Goal: Task Accomplishment & Management: Complete application form

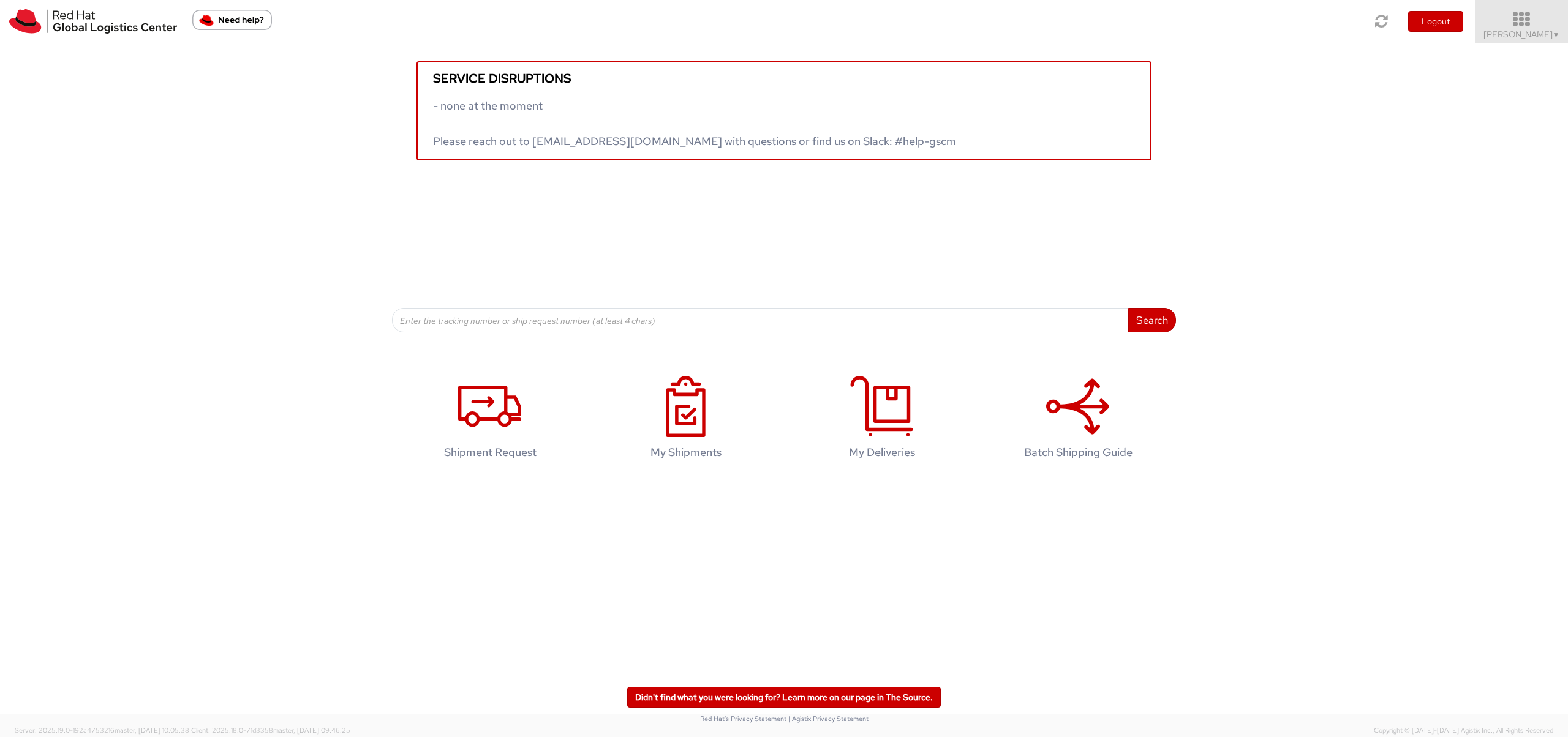
click at [1545, 34] on span "Noam LEVY ▼" at bounding box center [1522, 34] width 77 height 11
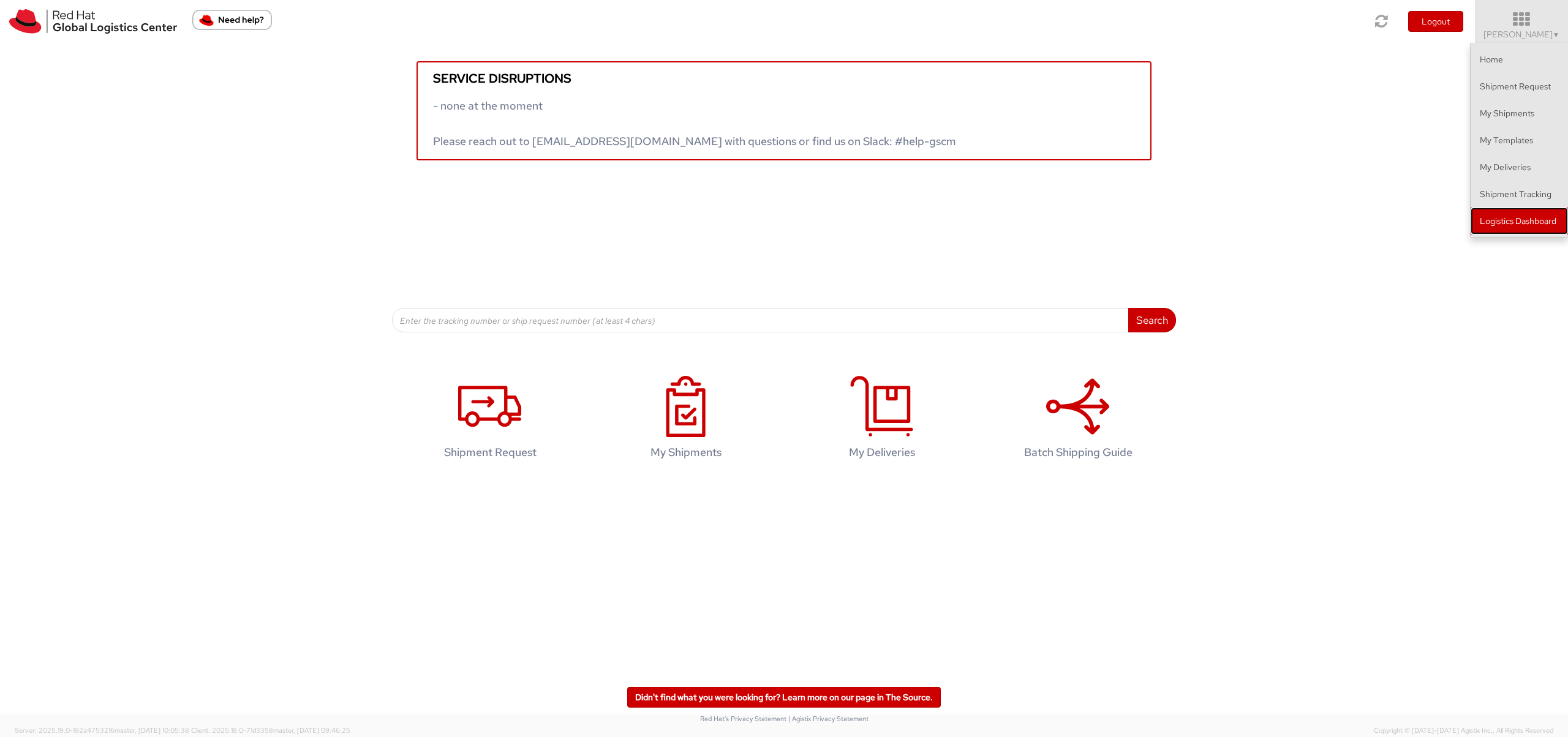
click at [1552, 223] on link "Logistics Dashboard" at bounding box center [1519, 221] width 97 height 27
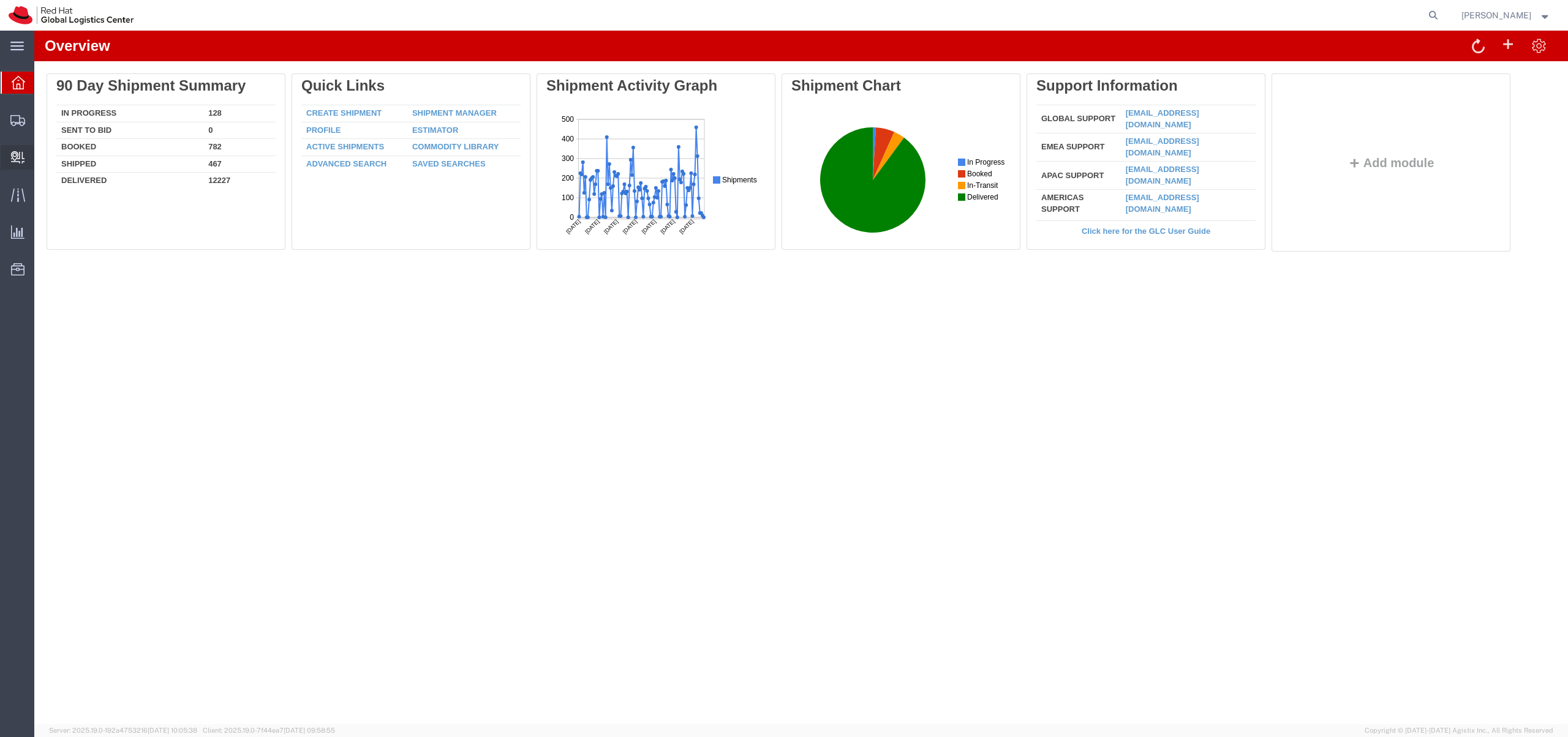
click at [0, 0] on span "Create Delivery" at bounding box center [0, 0] width 0 height 0
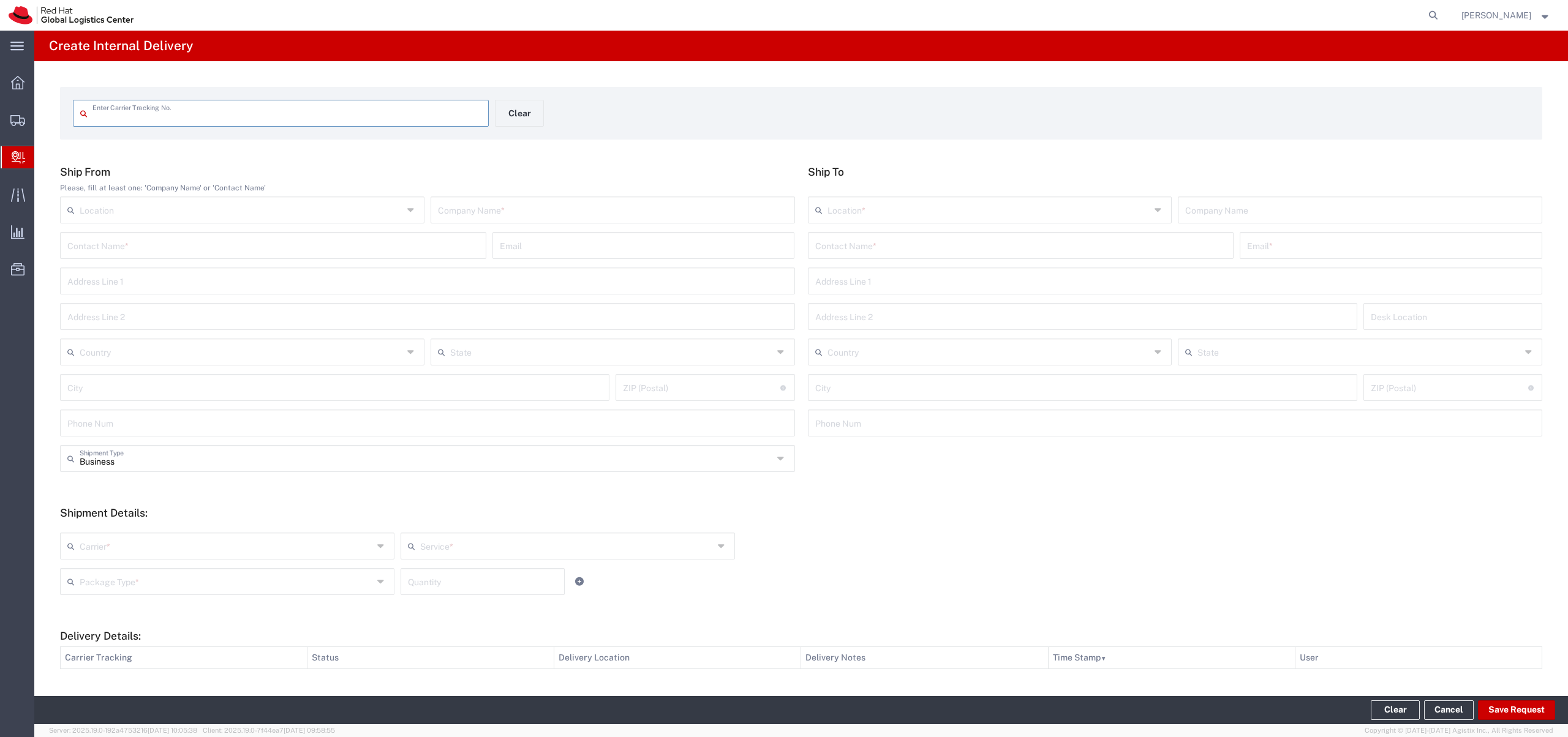
click at [466, 210] on input "text" at bounding box center [613, 208] width 350 height 21
type input "ב"
type input "citi bank"
click at [960, 206] on input "text" at bounding box center [990, 208] width 324 height 21
type input "RH - Raanana"
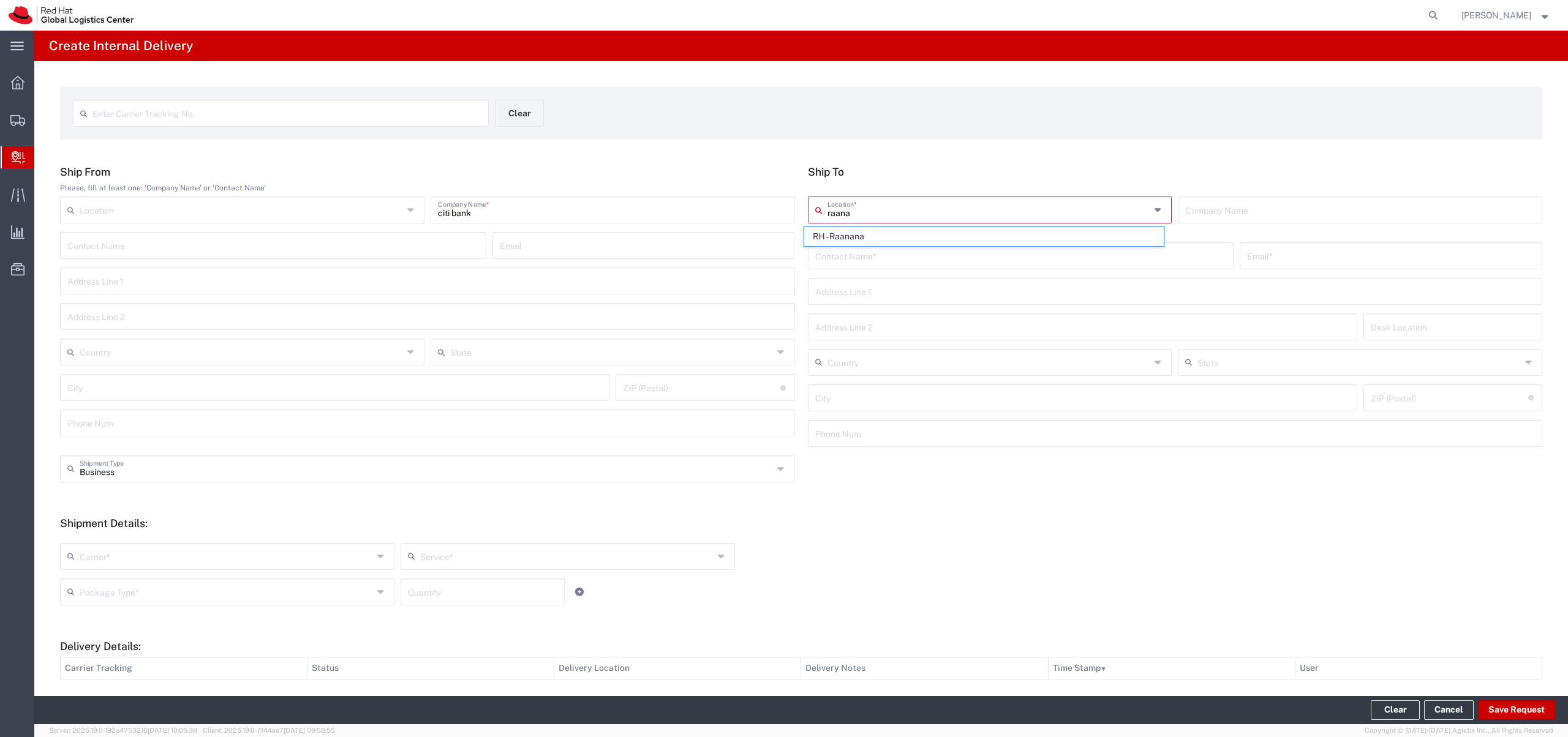
type input "Red Hat Israel Ltd."
type input "[STREET_ADDRESS]"
type input "15th floor"
type input "Israel"
type input "RA'ANANA"
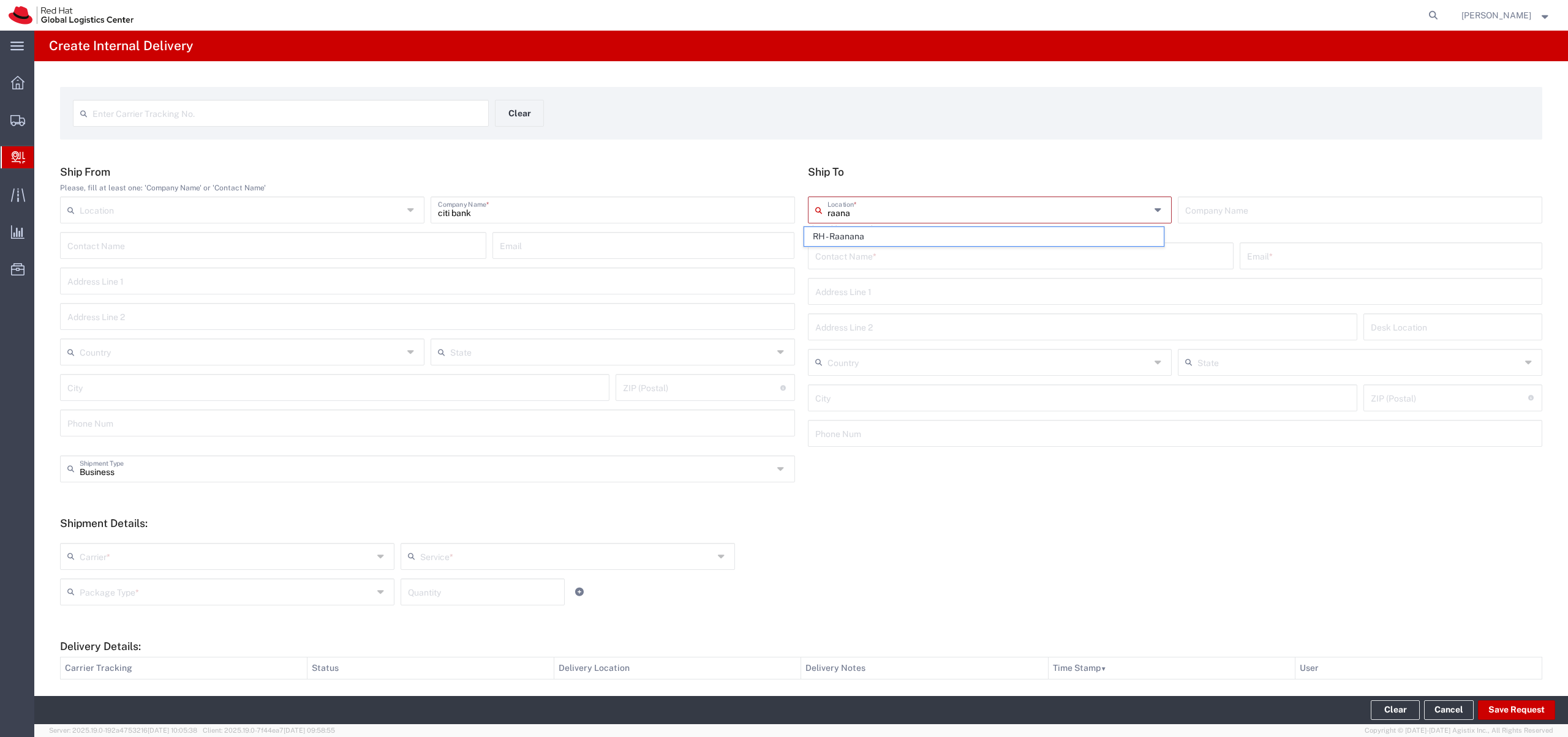
type input "4321545"
type input "RH - Raanana"
click at [892, 241] on input "text" at bounding box center [1021, 244] width 412 height 21
type input "[PERSON_NAME]"
click at [1321, 249] on input "text" at bounding box center [1391, 244] width 288 height 21
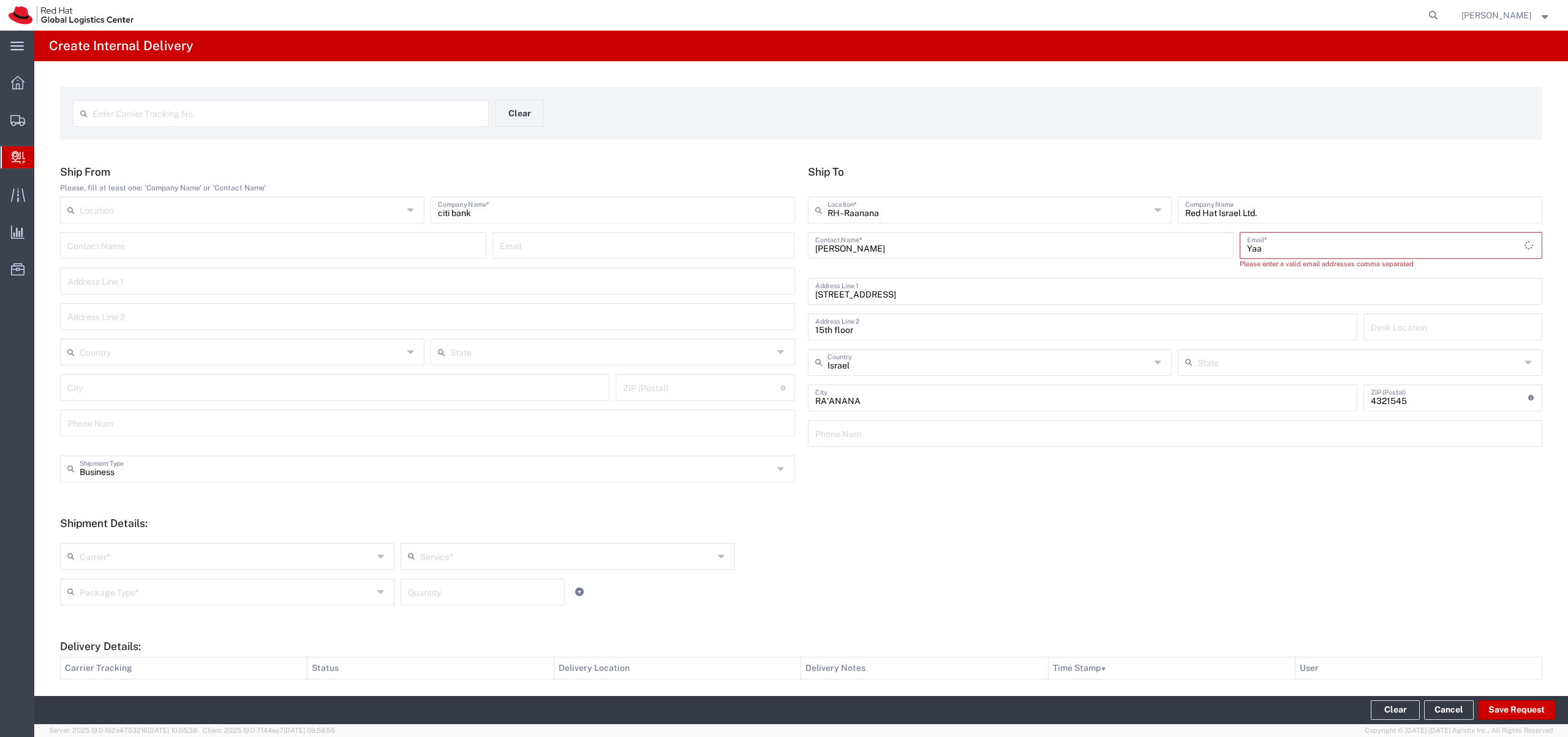
type input "Yaa"
click at [914, 247] on input "[PERSON_NAME]" at bounding box center [1021, 244] width 412 height 21
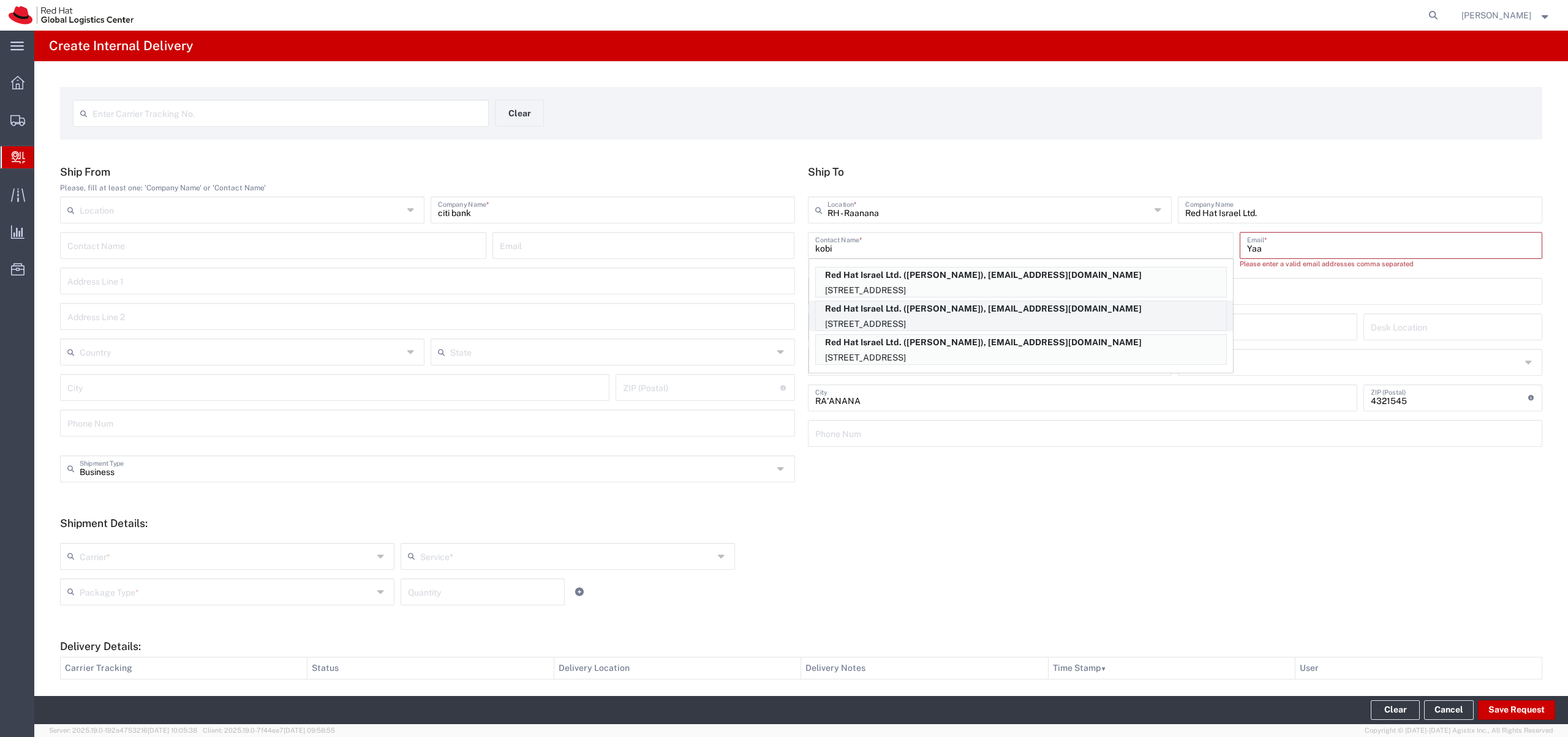
click at [864, 319] on p "[STREET_ADDRESS]" at bounding box center [1021, 324] width 410 height 15
type input "[PERSON_NAME]"
type input "[EMAIL_ADDRESS][DOMAIN_NAME]"
type input "FLEX"
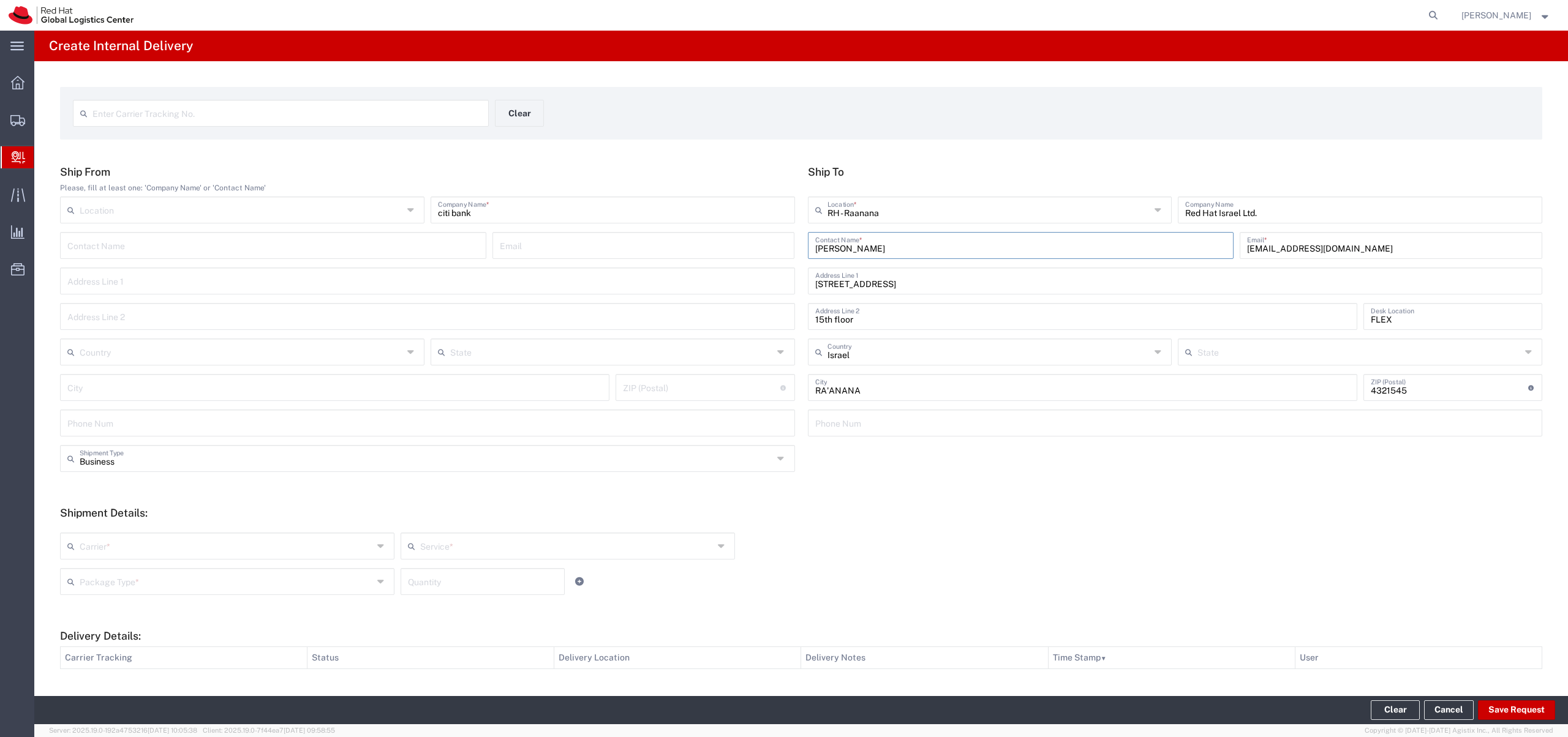
click at [187, 537] on input "text" at bounding box center [226, 545] width 294 height 21
click at [156, 572] on span "DHL" at bounding box center [226, 573] width 330 height 19
type input "DHL"
click at [504, 550] on input "text" at bounding box center [567, 545] width 294 height 21
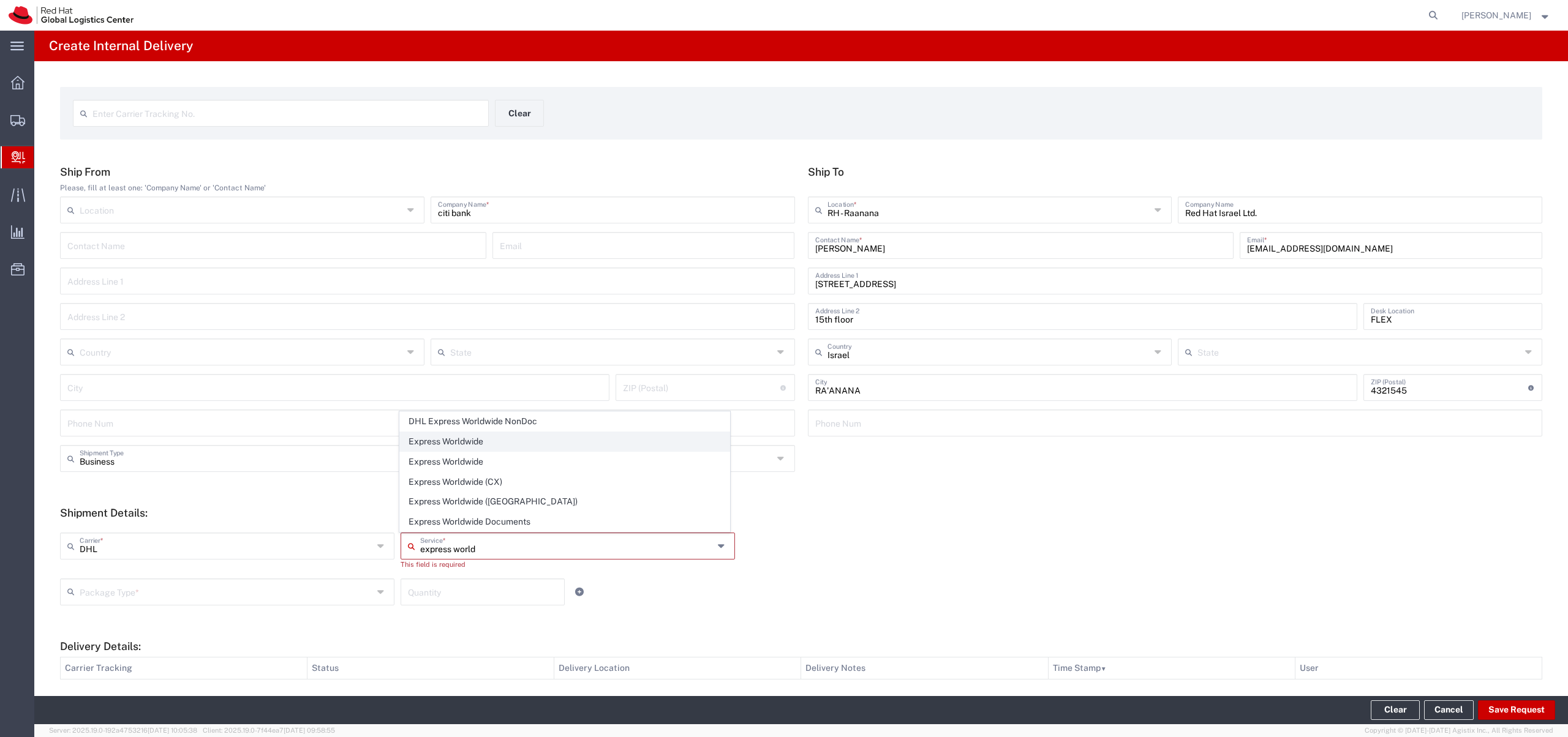
click at [439, 440] on span "Express Worldwide" at bounding box center [565, 442] width 330 height 19
type input "Express Worldwide"
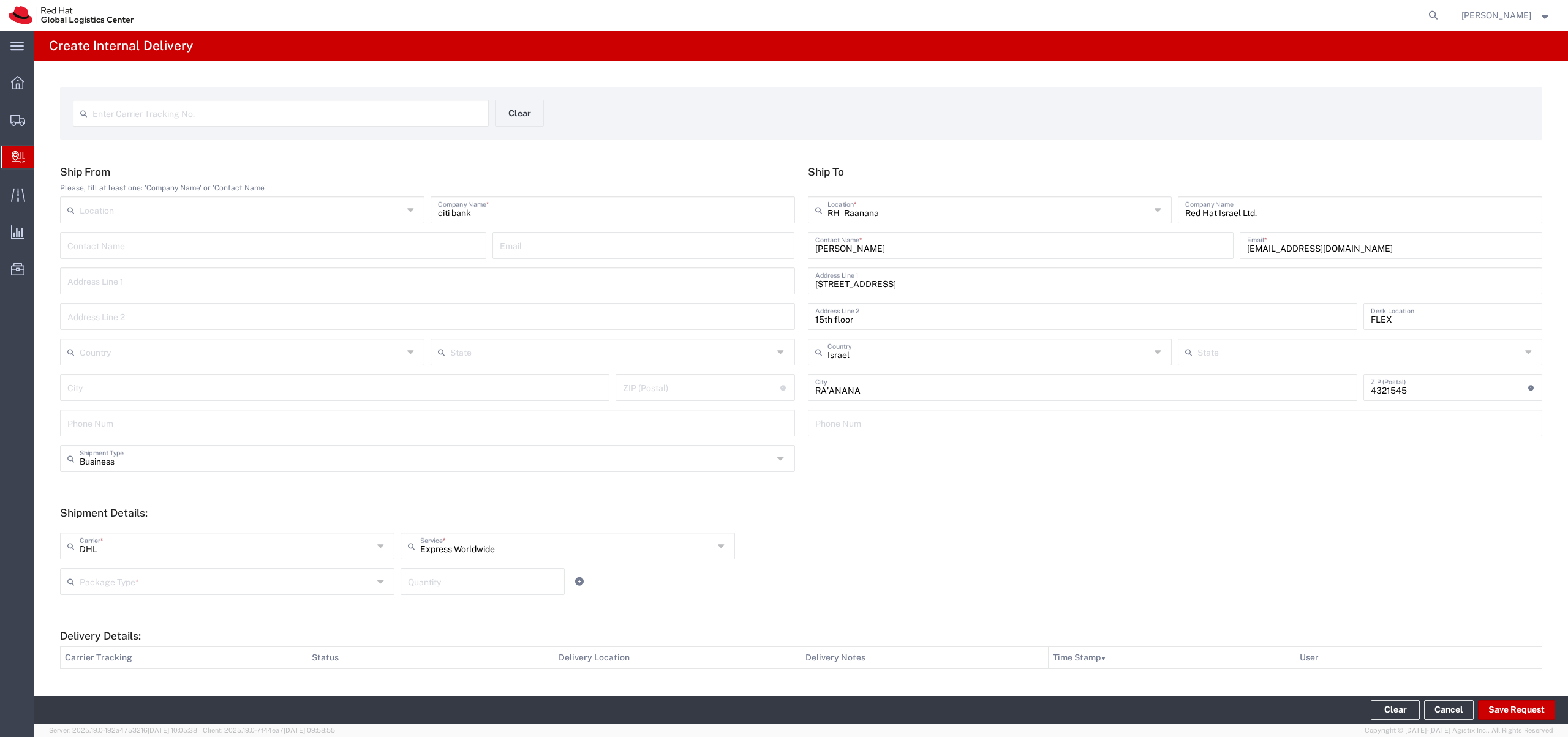
click at [213, 601] on div "Package Type * Case(s) Envelope PAK Skid(s) Your Packaging Quantity" at bounding box center [568, 586] width 1022 height 36
click at [214, 590] on input "text" at bounding box center [226, 581] width 294 height 21
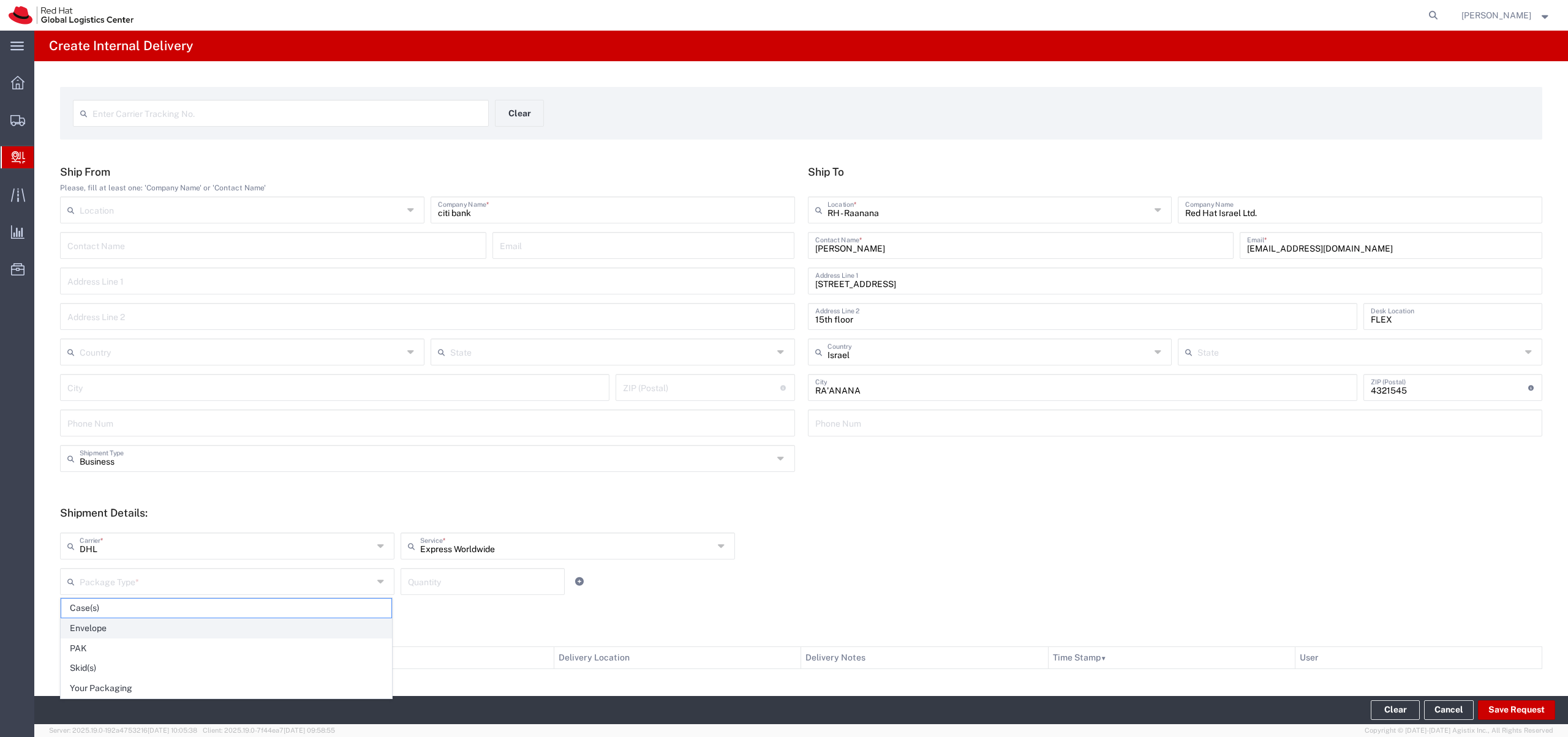
click at [198, 630] on span "Envelope" at bounding box center [226, 629] width 330 height 19
type input "Envelope"
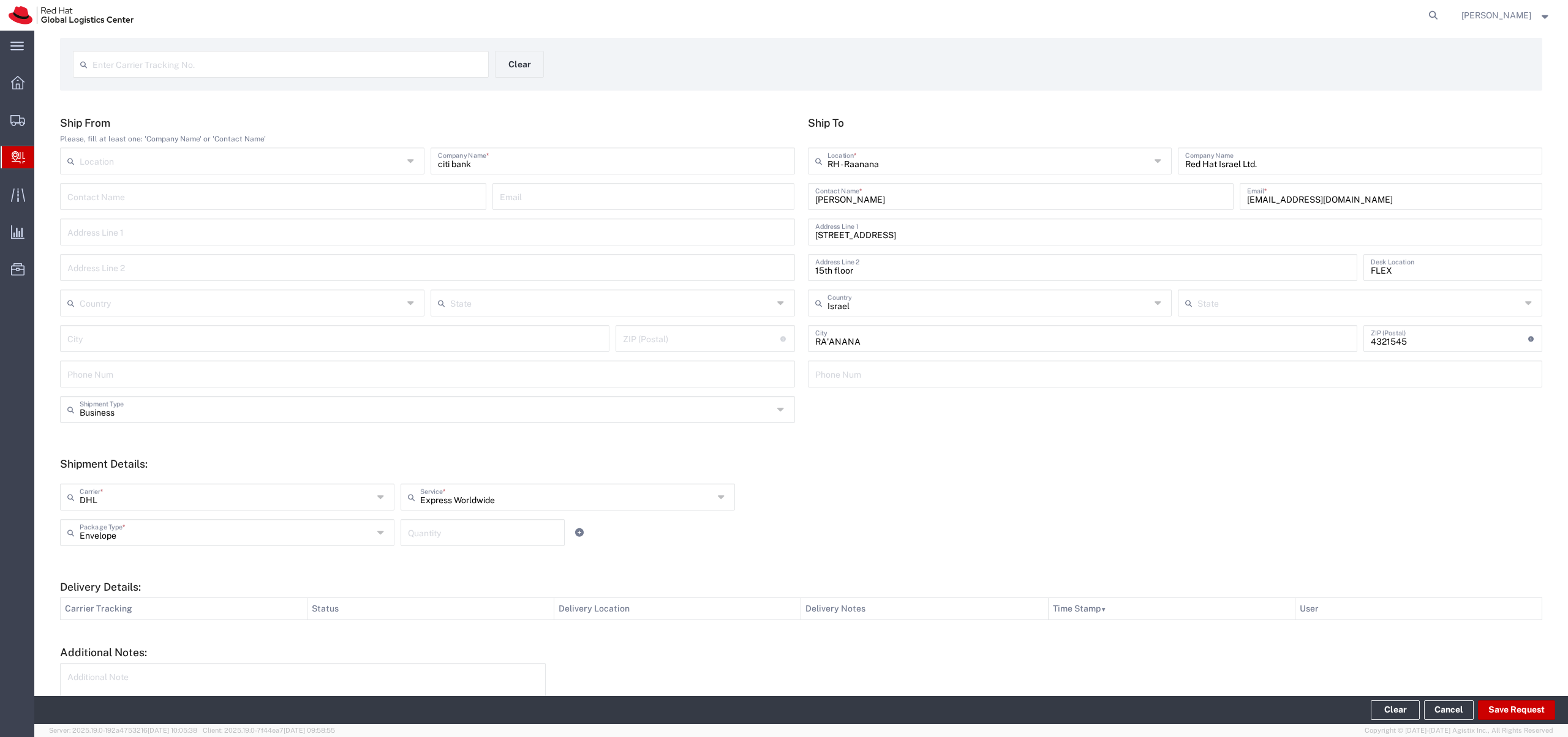
scroll to position [71, 0]
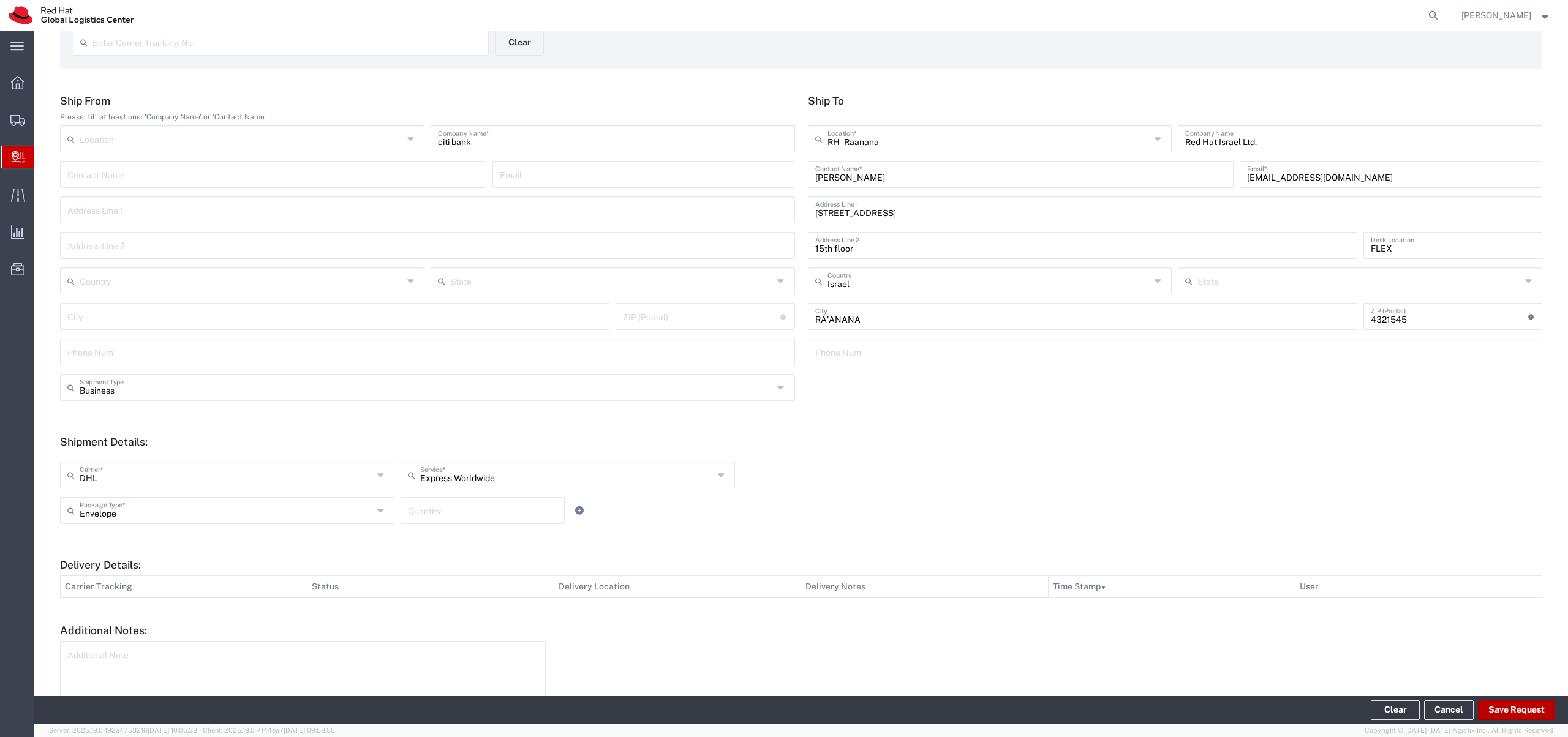
click at [1497, 708] on button "Save Request" at bounding box center [1517, 710] width 78 height 20
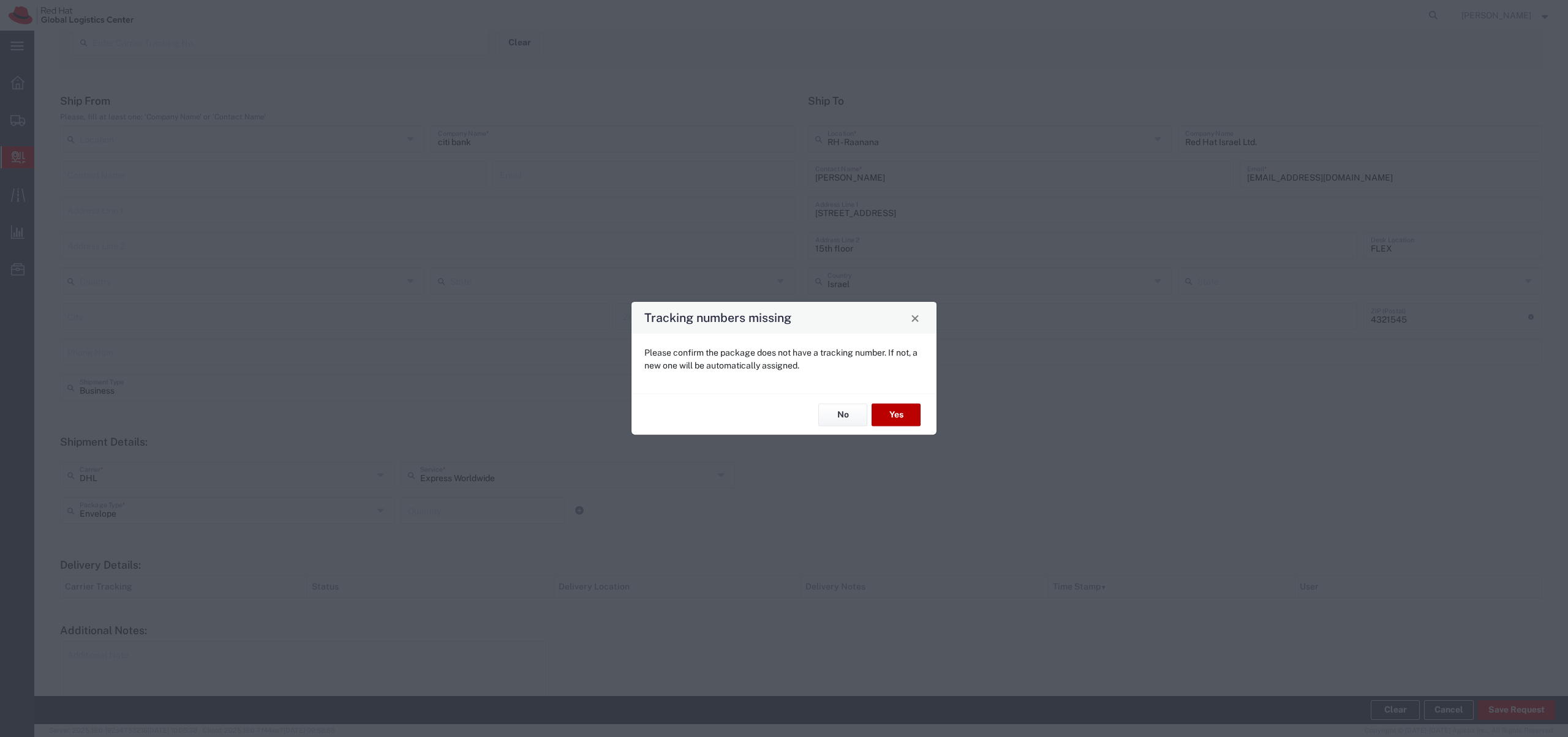
click at [885, 413] on button "Yes" at bounding box center [896, 415] width 49 height 23
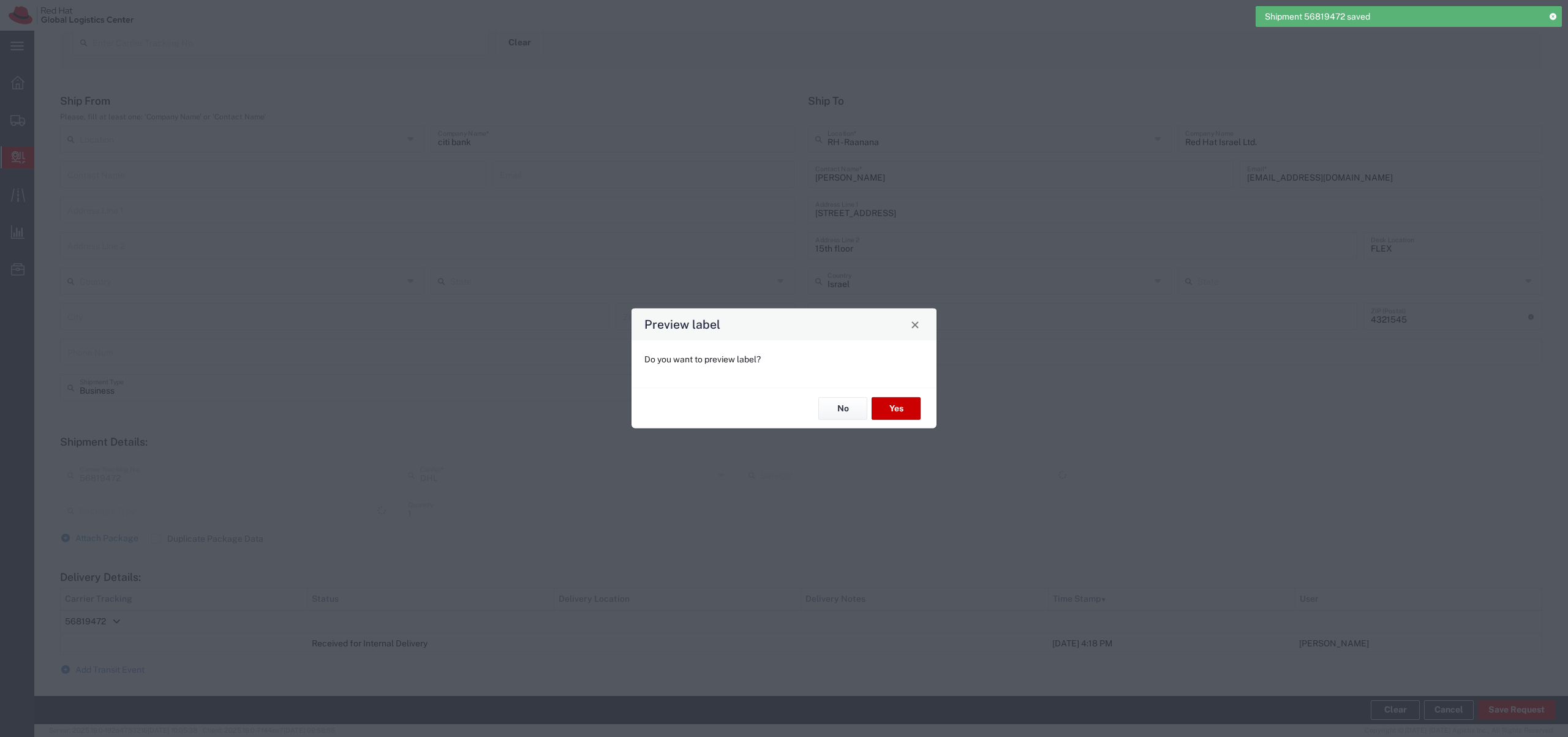
type input "Envelope"
type input "Express Worldwide"
click at [849, 408] on button "No" at bounding box center [842, 409] width 49 height 23
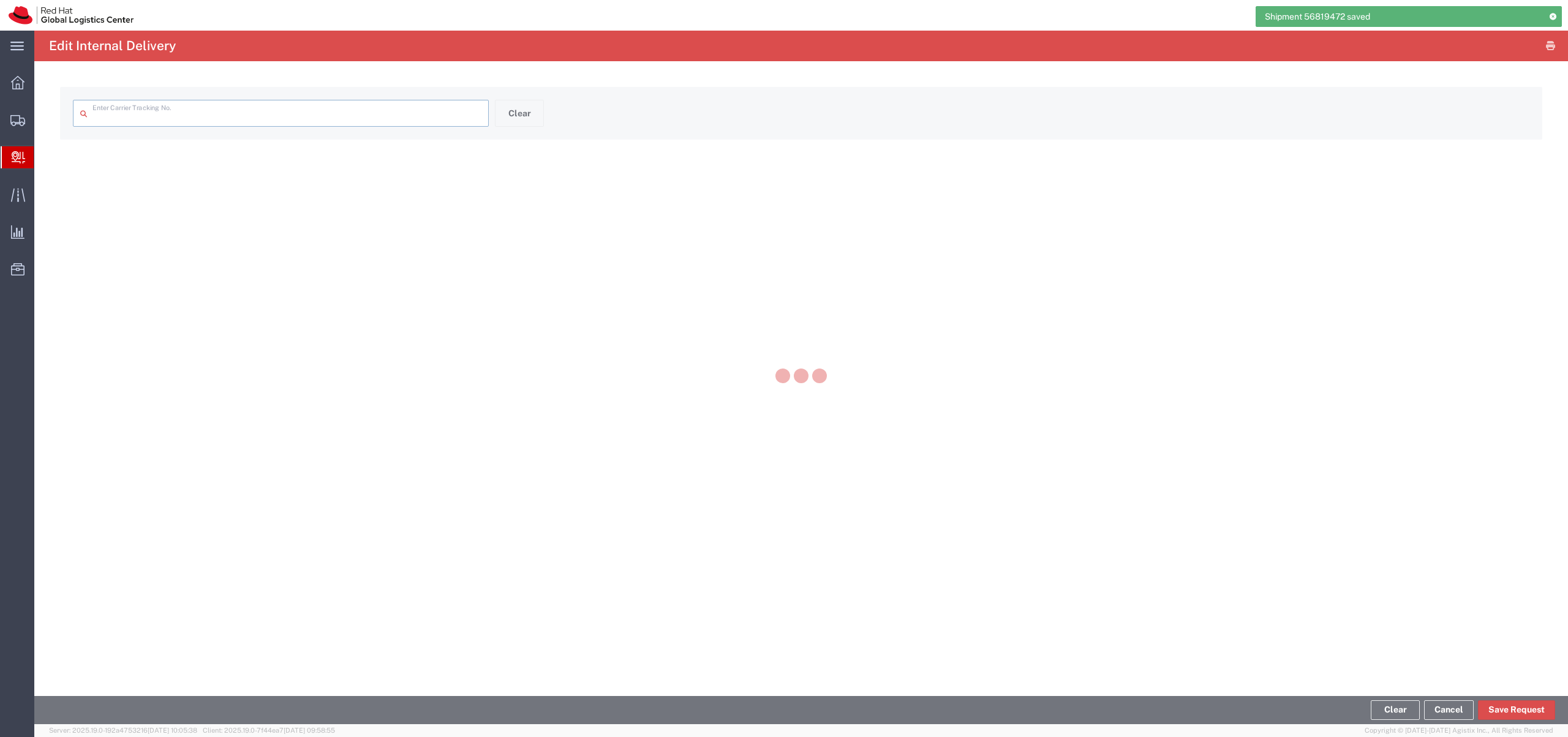
type input "56819472"
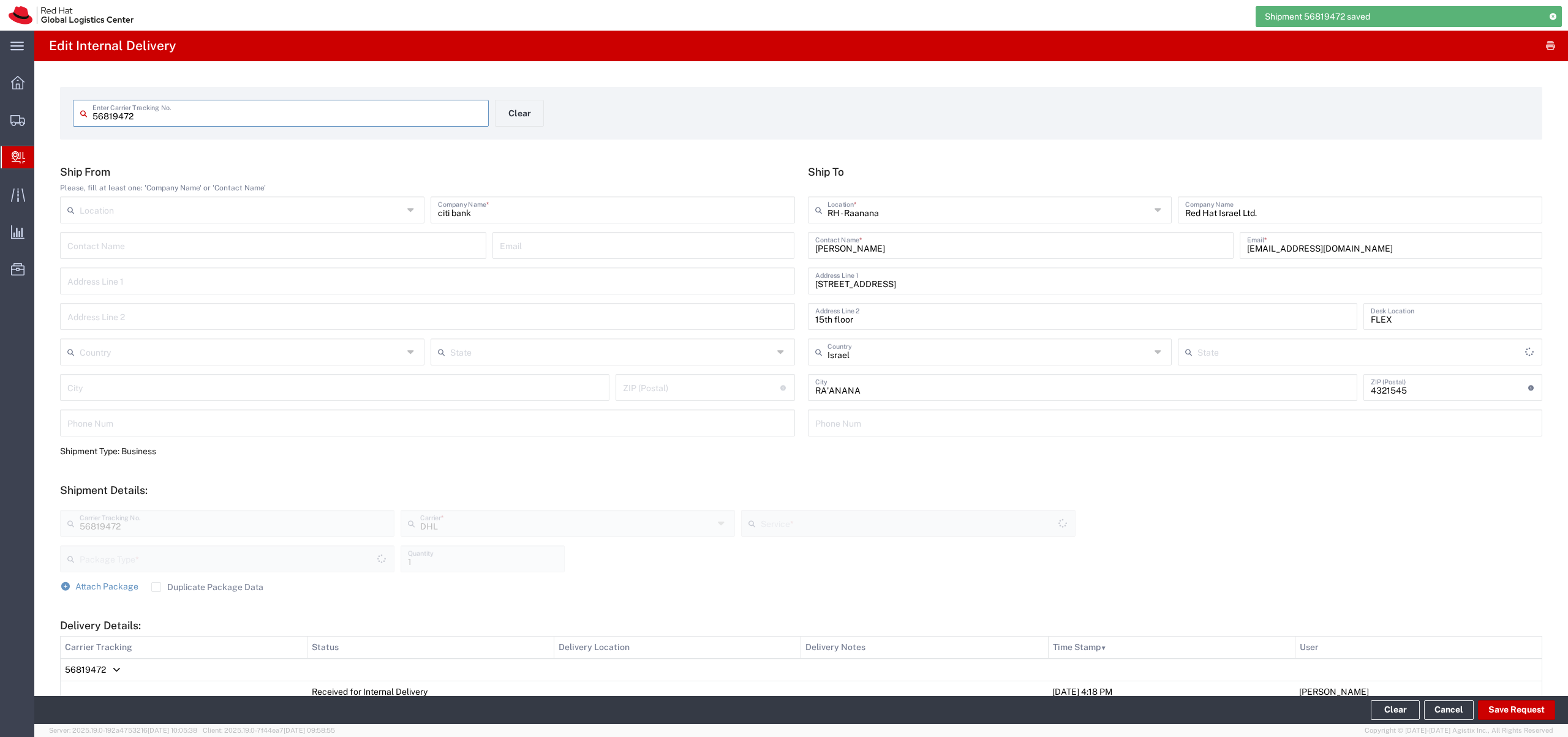
type input "Envelope"
type input "Express Worldwide"
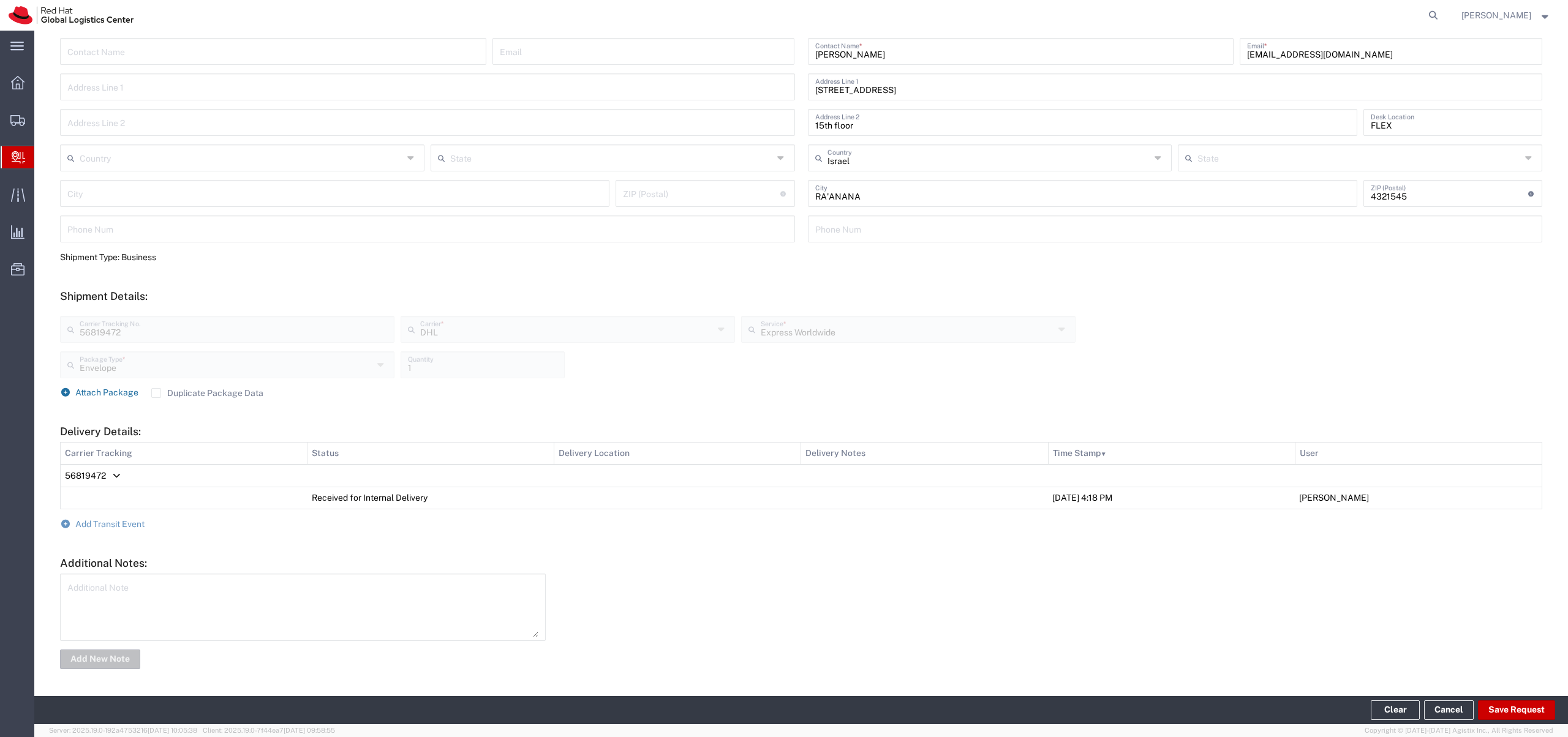
scroll to position [195, 0]
click at [115, 522] on span "Add Transit Event" at bounding box center [110, 523] width 69 height 10
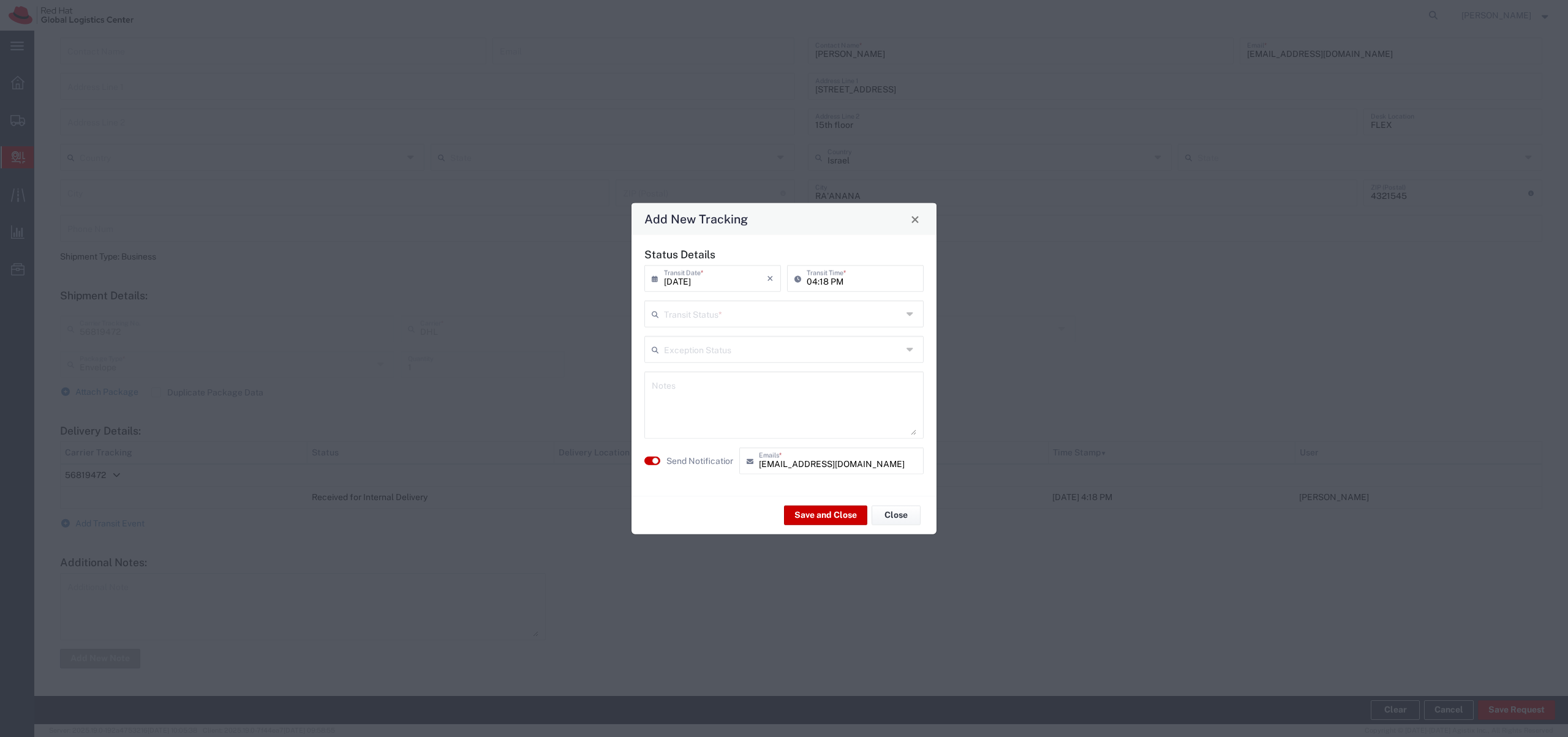
click at [731, 316] on input "text" at bounding box center [783, 313] width 238 height 21
click at [723, 339] on span "Delivery Confirmation" at bounding box center [784, 341] width 277 height 19
type input "Delivery Confirmation"
click at [734, 381] on textarea at bounding box center [784, 405] width 265 height 60
click at [656, 392] on textarea "waiting for you at the reception." at bounding box center [784, 405] width 265 height 60
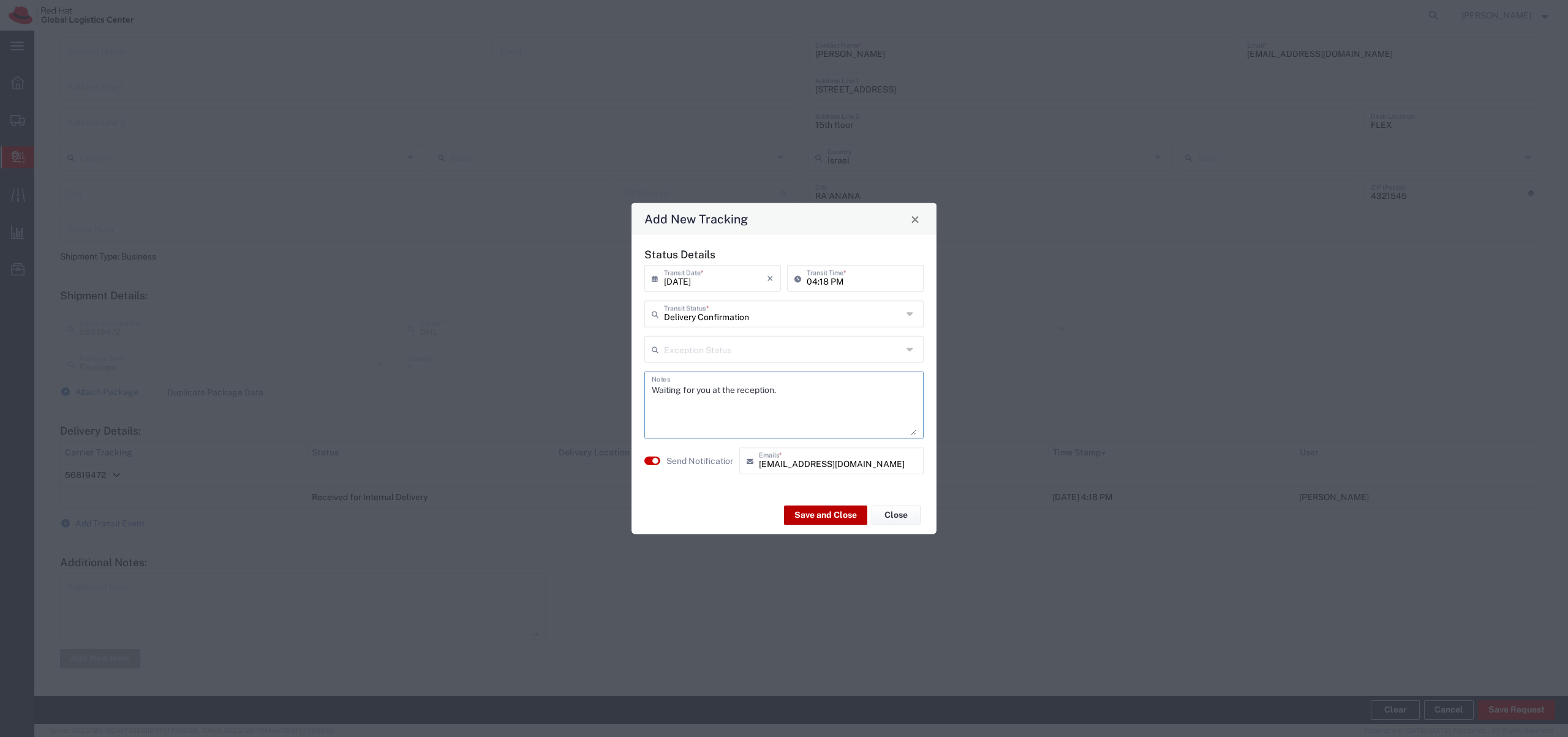
type textarea "Waiting for you at the reception."
click at [817, 515] on button "Save and Close" at bounding box center [825, 515] width 83 height 20
